Goal: Information Seeking & Learning: Understand process/instructions

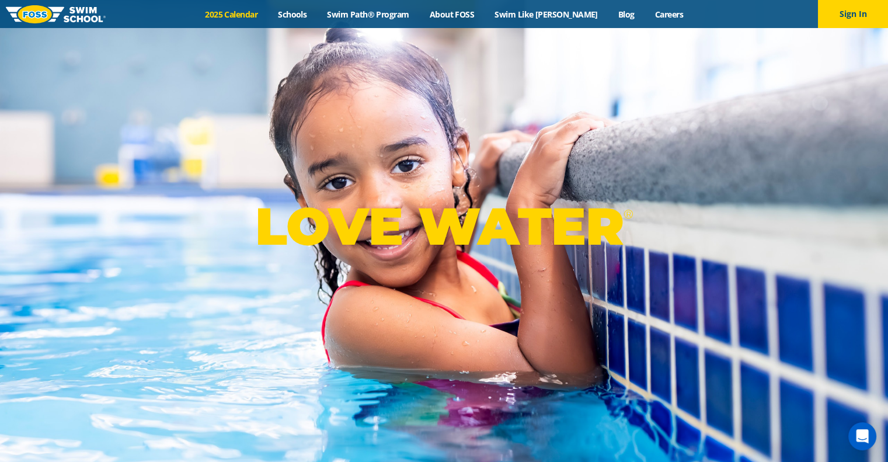
click at [266, 12] on link "2025 Calendar" at bounding box center [231, 14] width 73 height 11
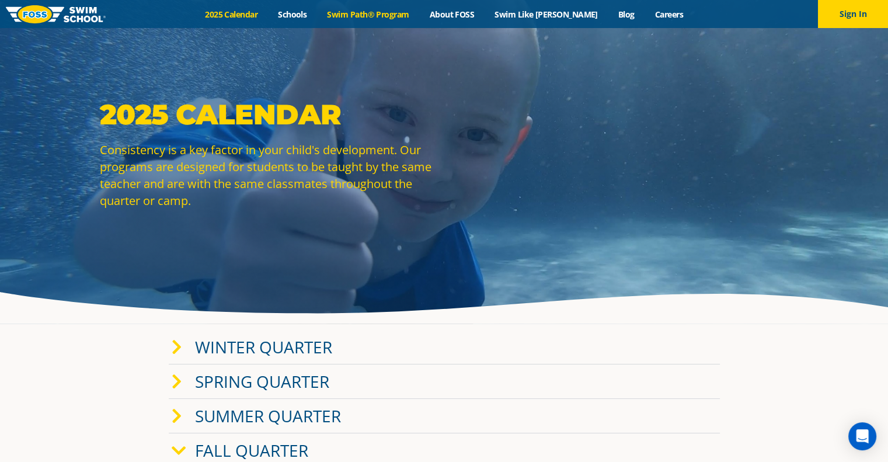
click at [364, 18] on link "Swim Path® Program" at bounding box center [368, 14] width 102 height 11
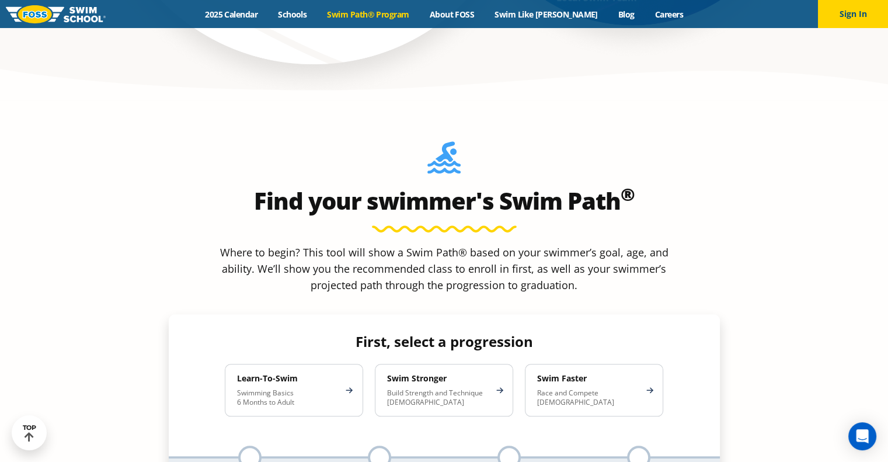
scroll to position [935, 0]
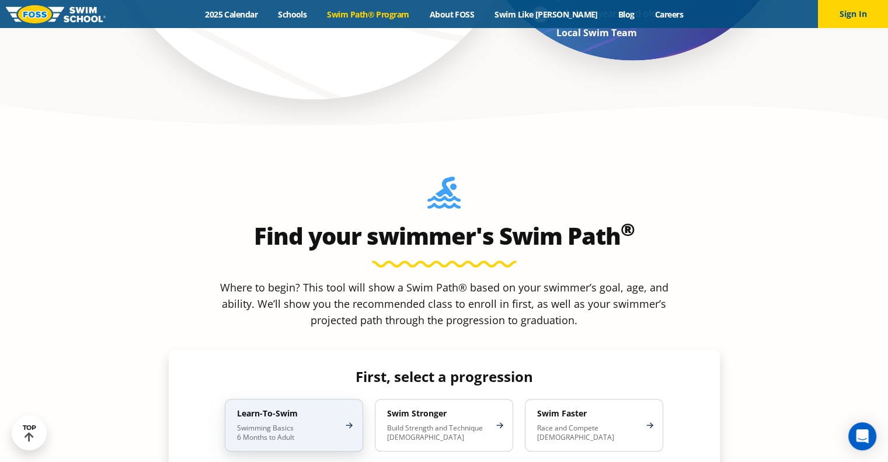
click at [276, 423] on p "Swimming Basics 6 Months to Adult" at bounding box center [288, 432] width 102 height 19
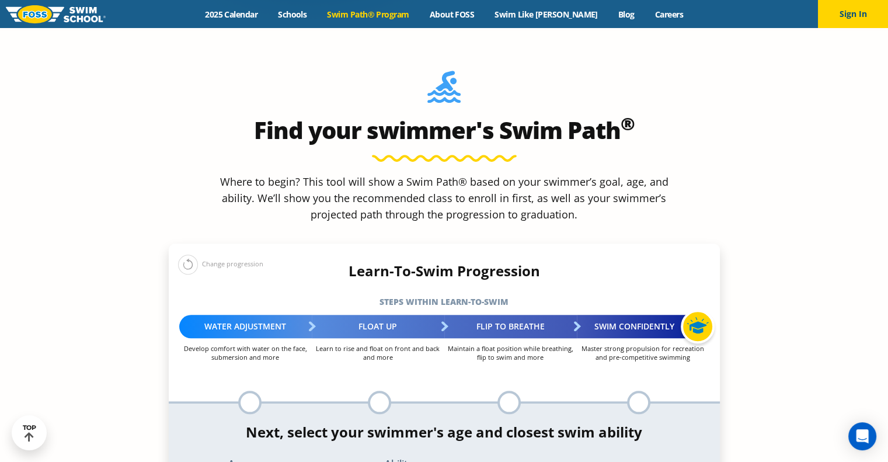
scroll to position [1051, 0]
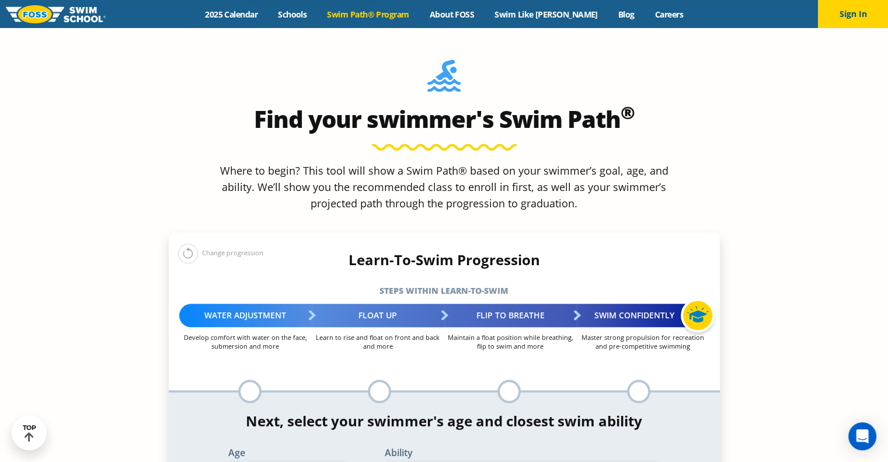
select select "1-year"
select select "1-year-comfortable-with-water-poured-over-their-head-but-not-eyes-and-ears"
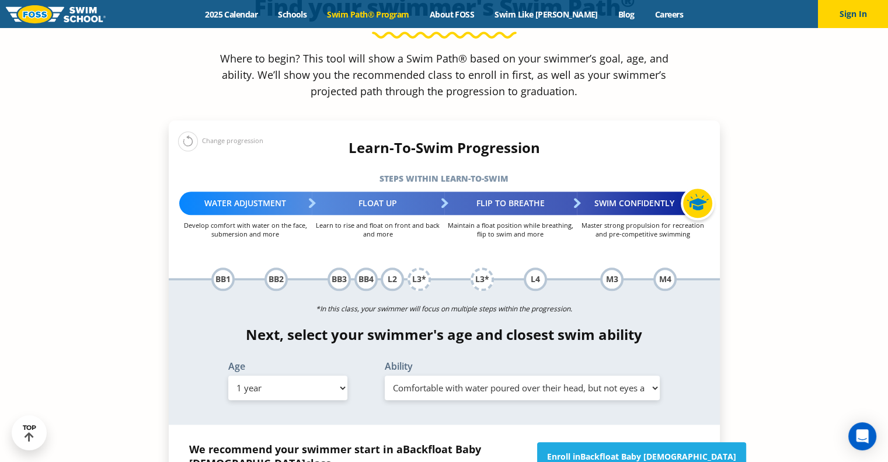
scroll to position [1168, 0]
